Goal: Task Accomplishment & Management: Manage account settings

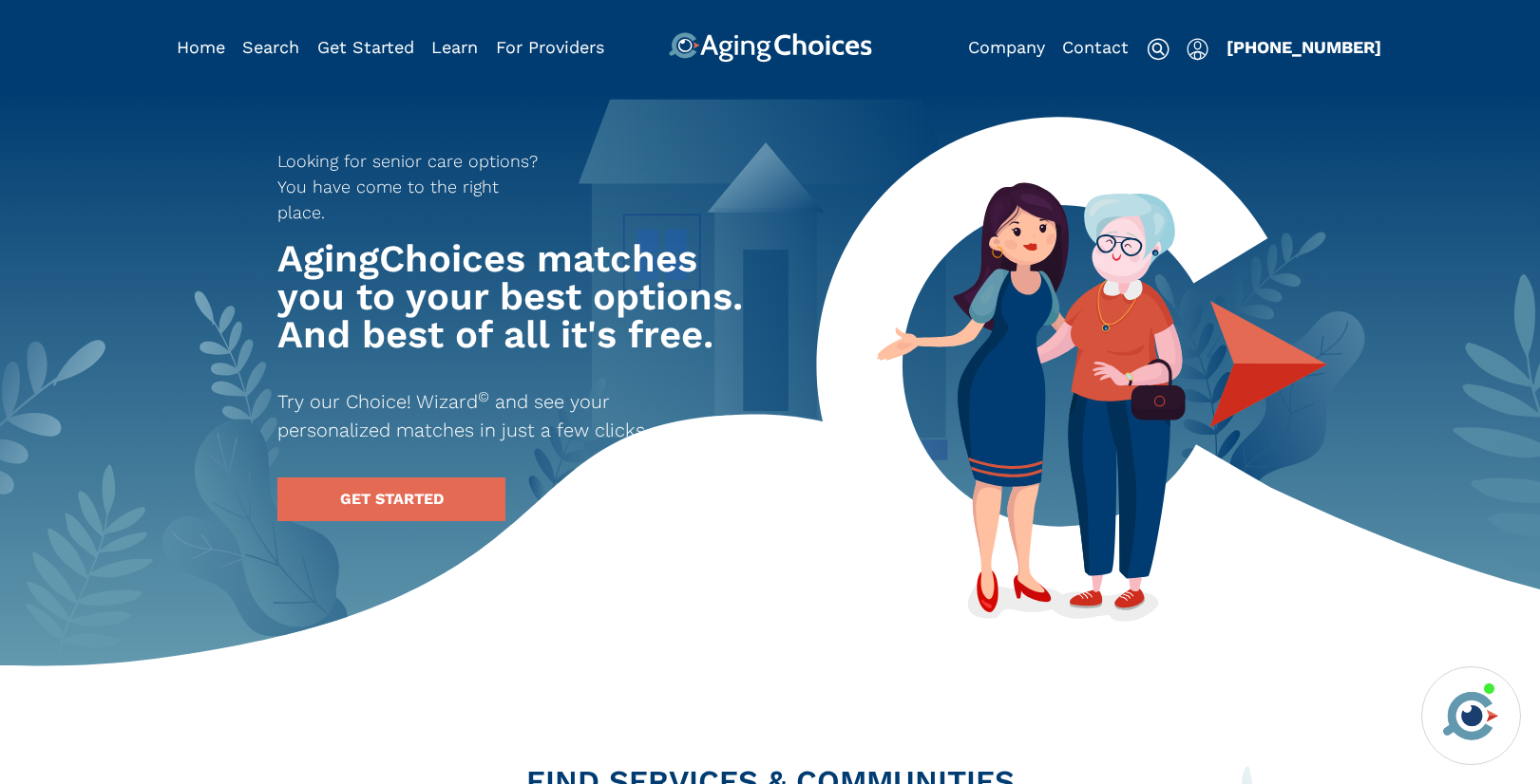
click at [1198, 58] on img "Popover trigger" at bounding box center [1197, 49] width 22 height 23
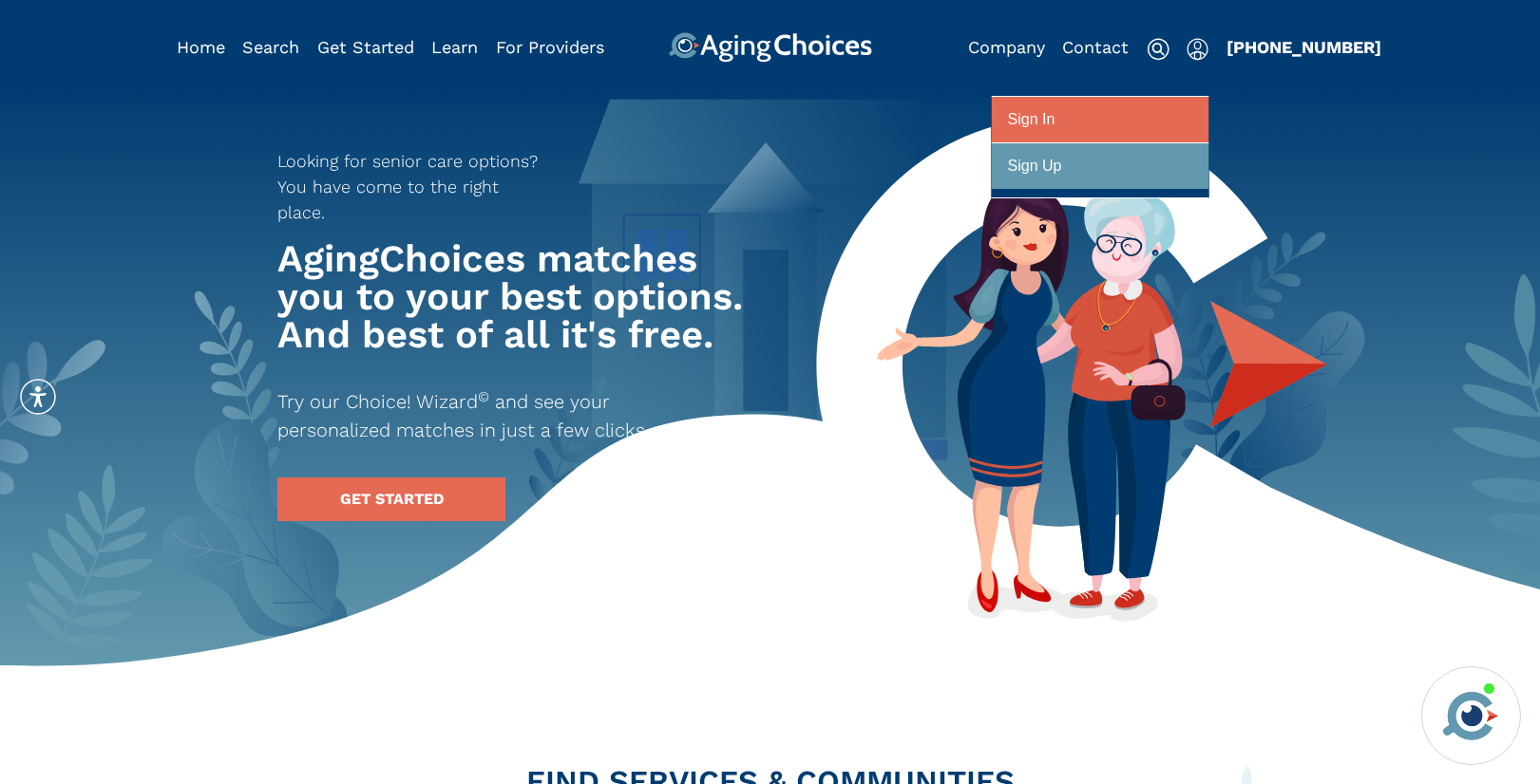
click at [1174, 110] on div at bounding box center [1099, 120] width 185 height 35
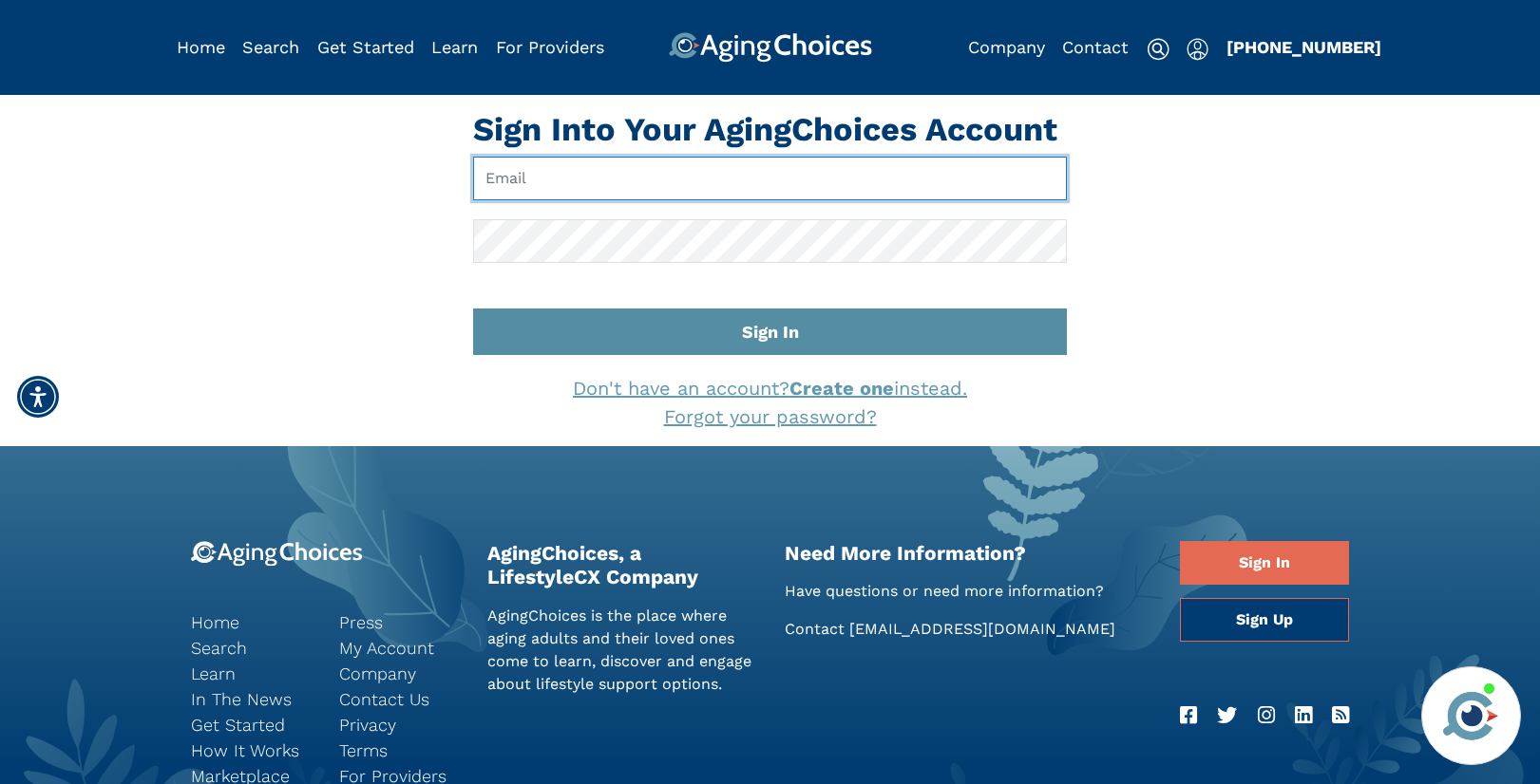
type input "pwilcox@lifestylecx.com"
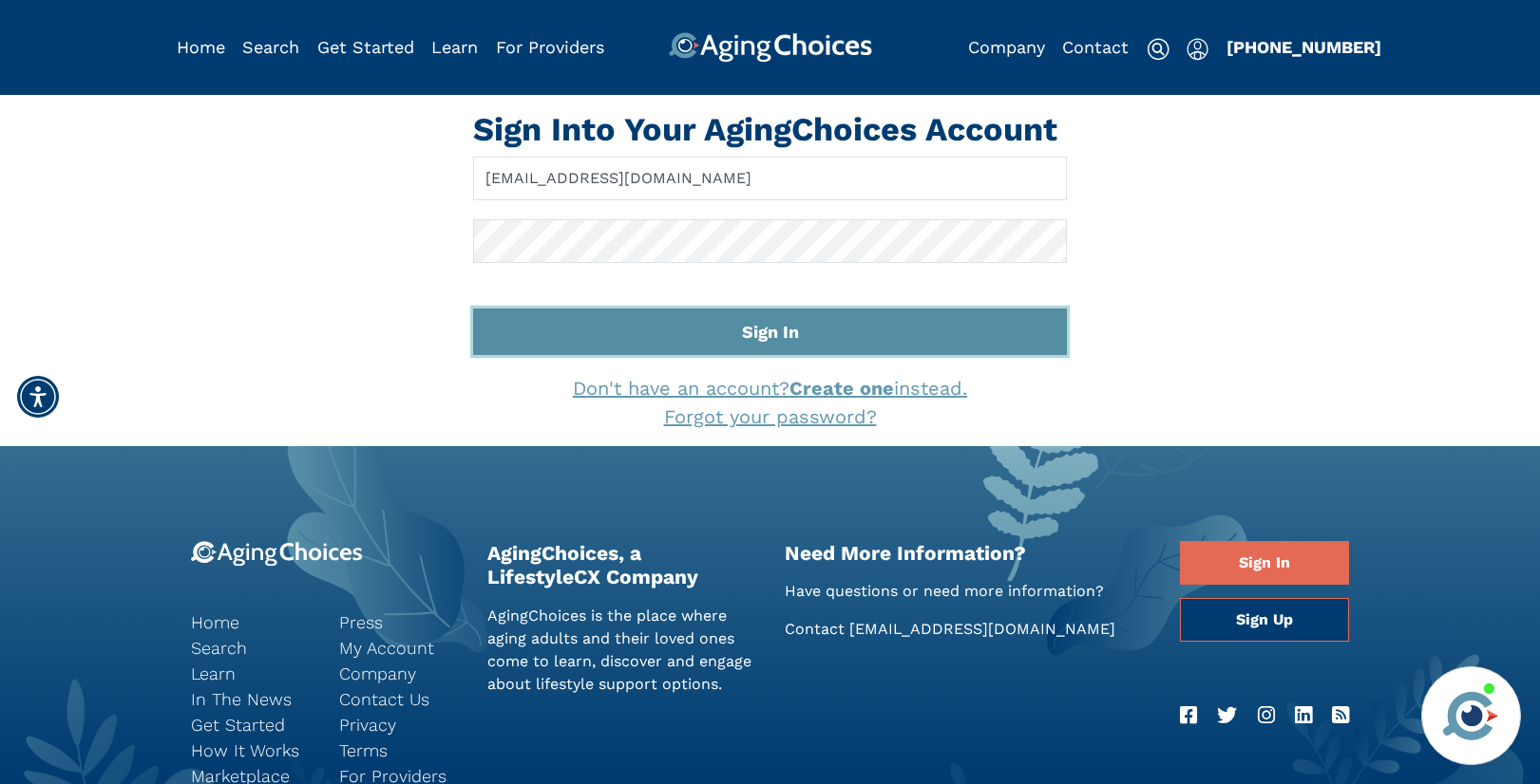
click at [725, 338] on button "Sign In" at bounding box center [770, 332] width 594 height 46
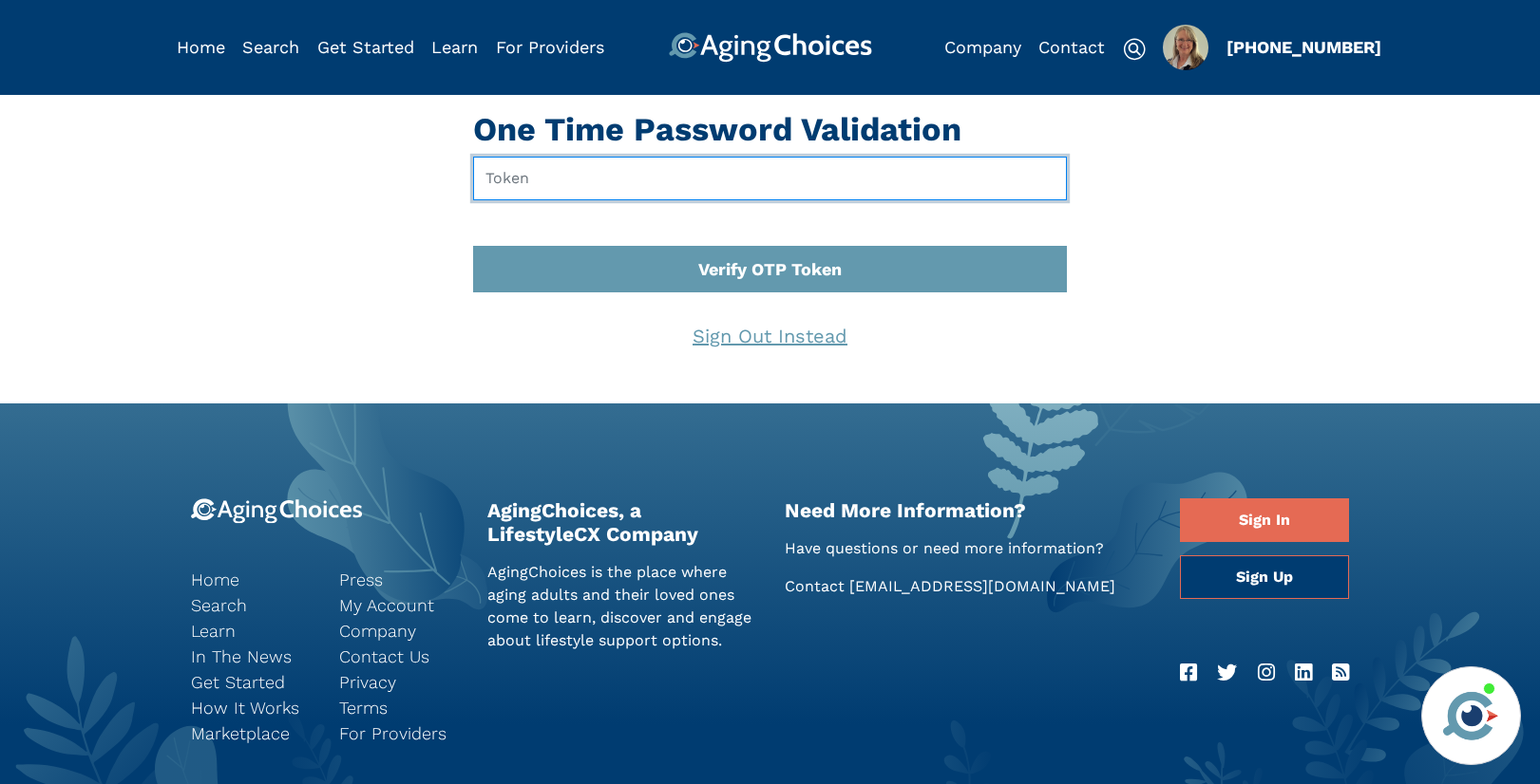
click at [660, 182] on input "text" at bounding box center [770, 178] width 594 height 43
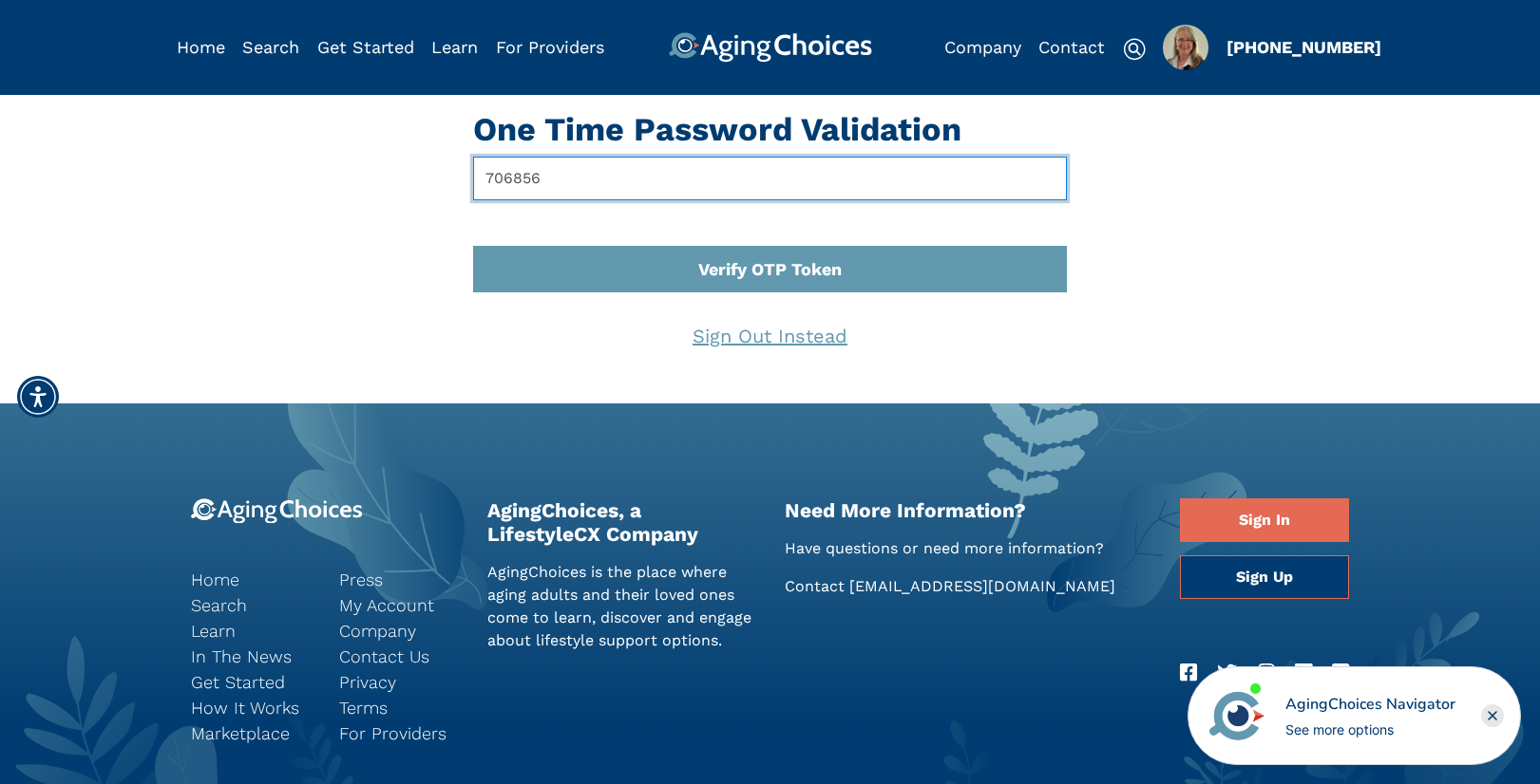
type input "706856"
click at [473, 246] on button "Verify OTP Token" at bounding box center [770, 269] width 594 height 46
